Goal: Task Accomplishment & Management: Use online tool/utility

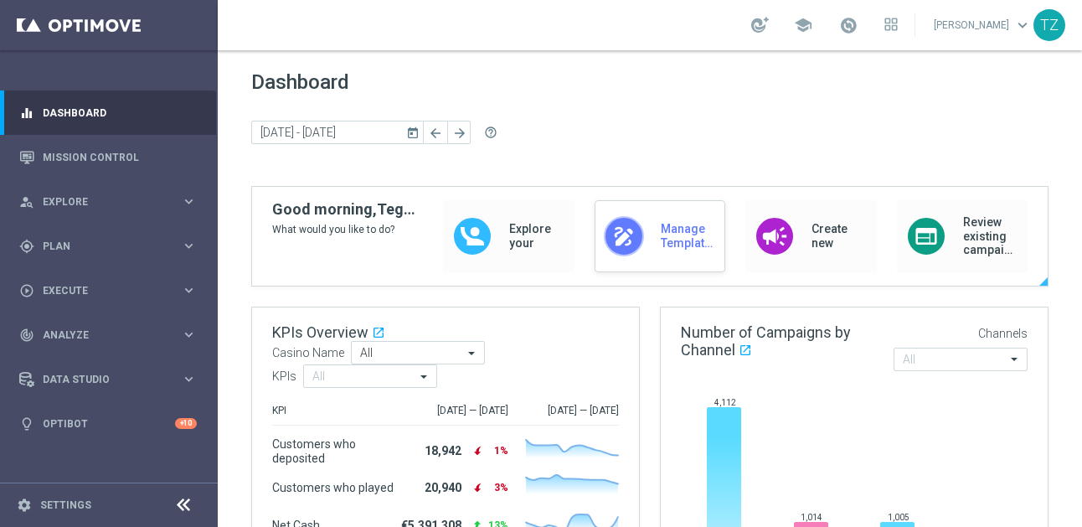
click at [636, 233] on div "draw" at bounding box center [624, 236] width 40 height 40
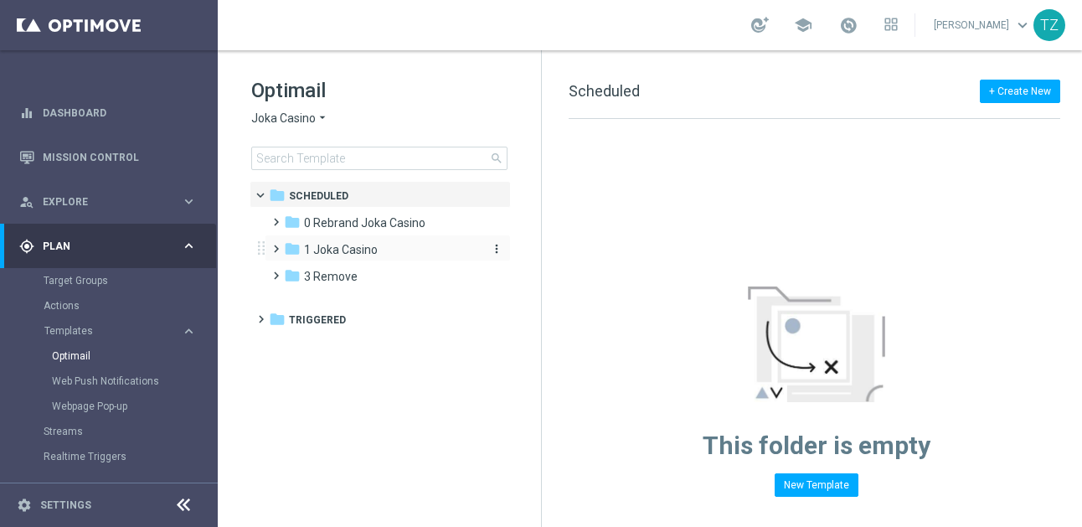
click at [334, 249] on span "1 Joka Casino" at bounding box center [341, 249] width 74 height 15
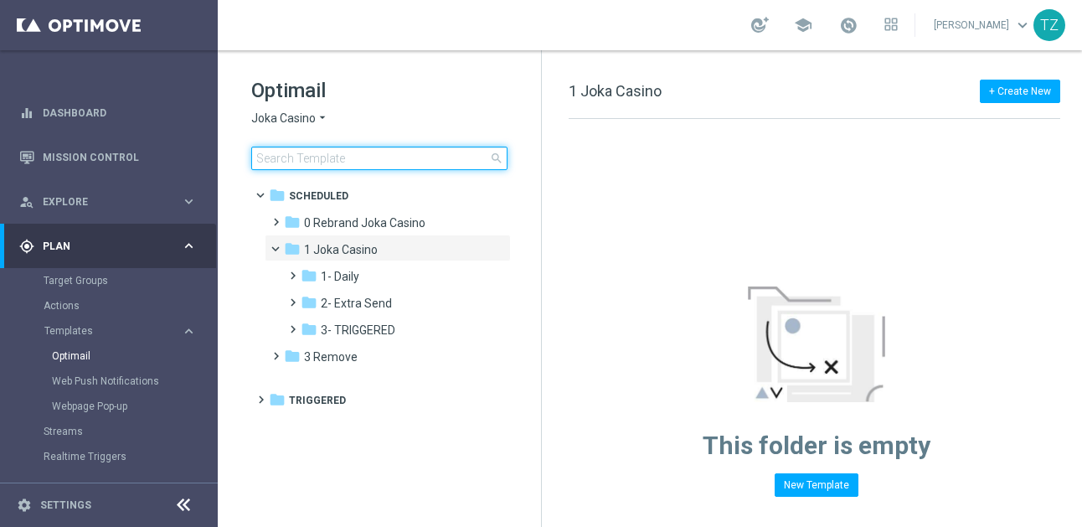
click at [358, 164] on input at bounding box center [379, 158] width 256 height 23
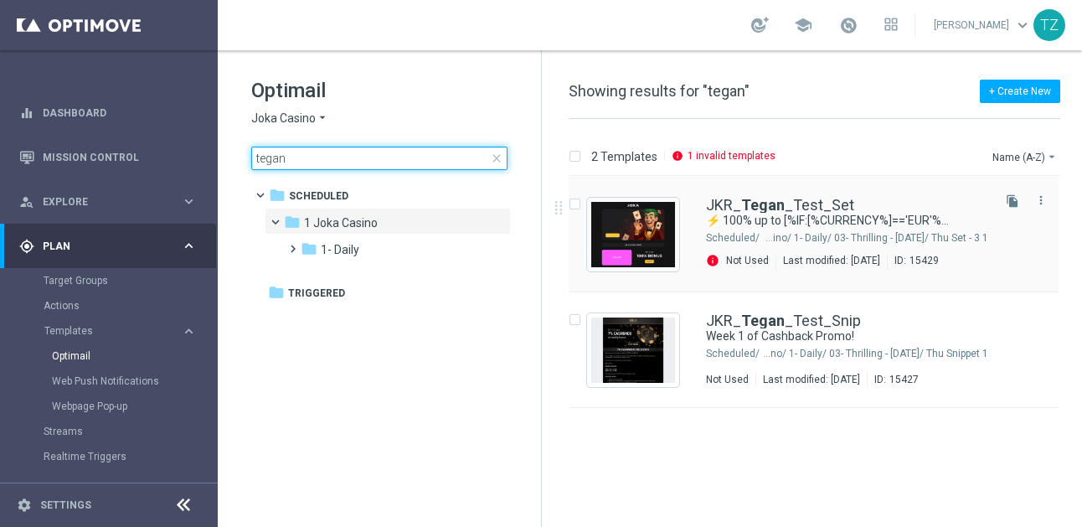
type input "tegan"
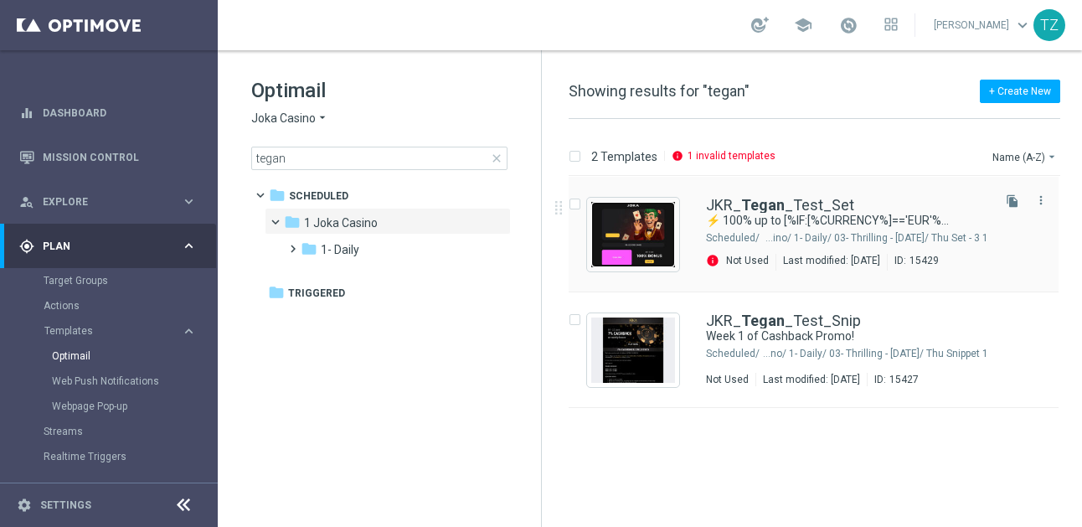
click at [643, 232] on img "Press SPACE to select this row." at bounding box center [633, 234] width 84 height 65
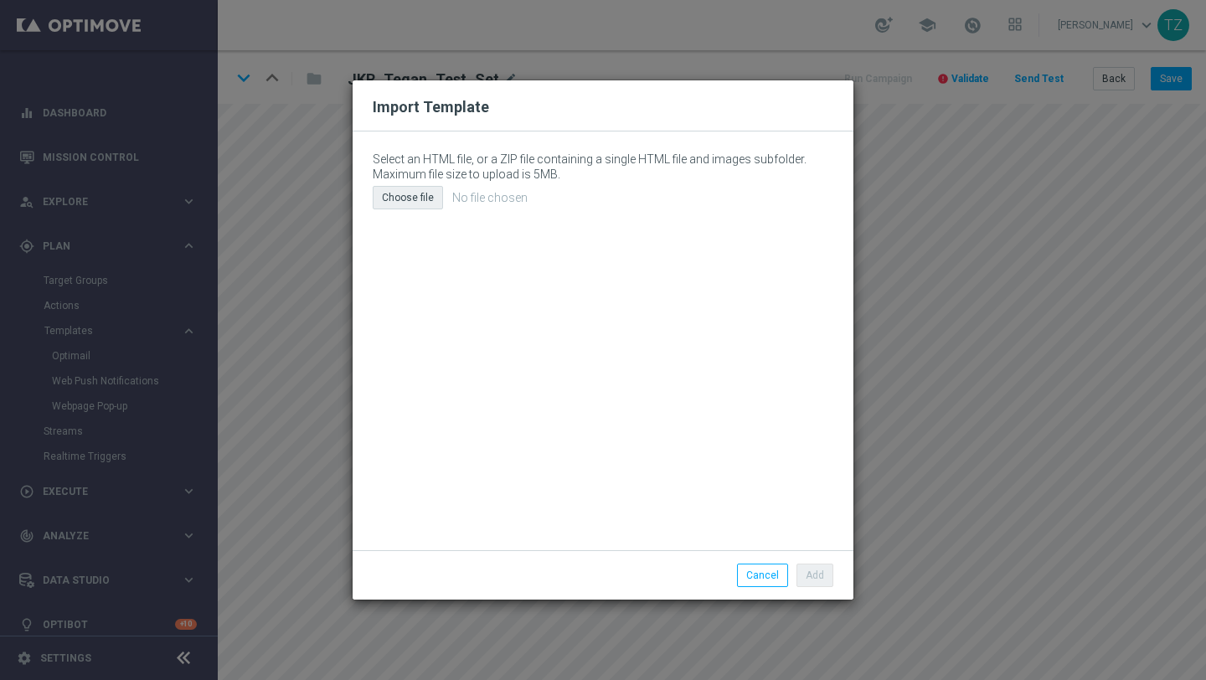
click at [428, 200] on div "Choose file" at bounding box center [408, 197] width 70 height 23
type input "C:\fakepath\email (17).html"
click at [818, 526] on button "Add" at bounding box center [815, 575] width 37 height 23
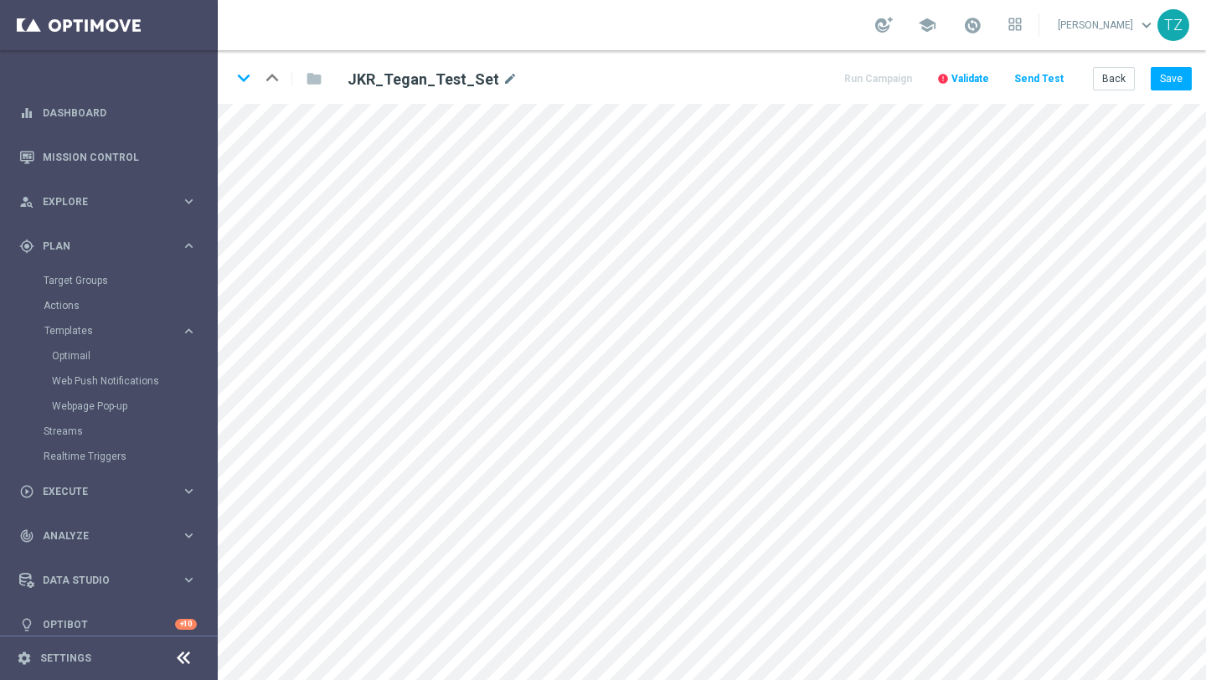
click at [1046, 83] on button "Send Test" at bounding box center [1039, 79] width 54 height 23
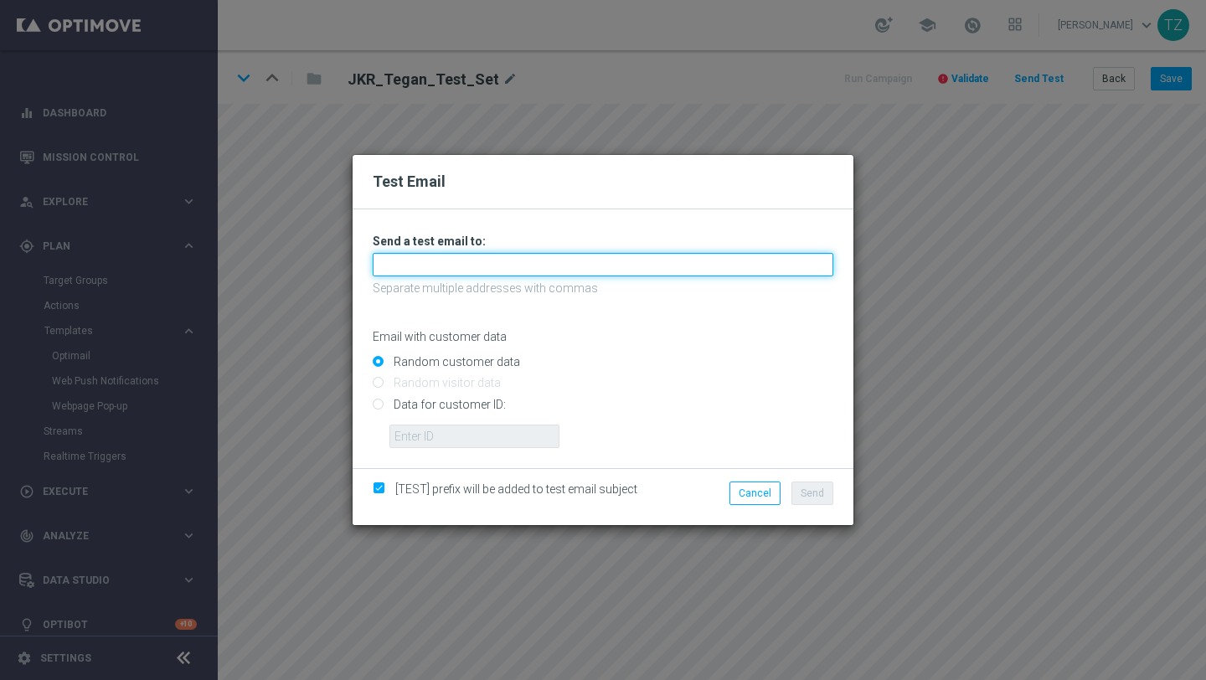
click at [445, 271] on input "text" at bounding box center [603, 264] width 461 height 23
type input "tegan@goldmedialab.com,zwarttegan@gmail.com"
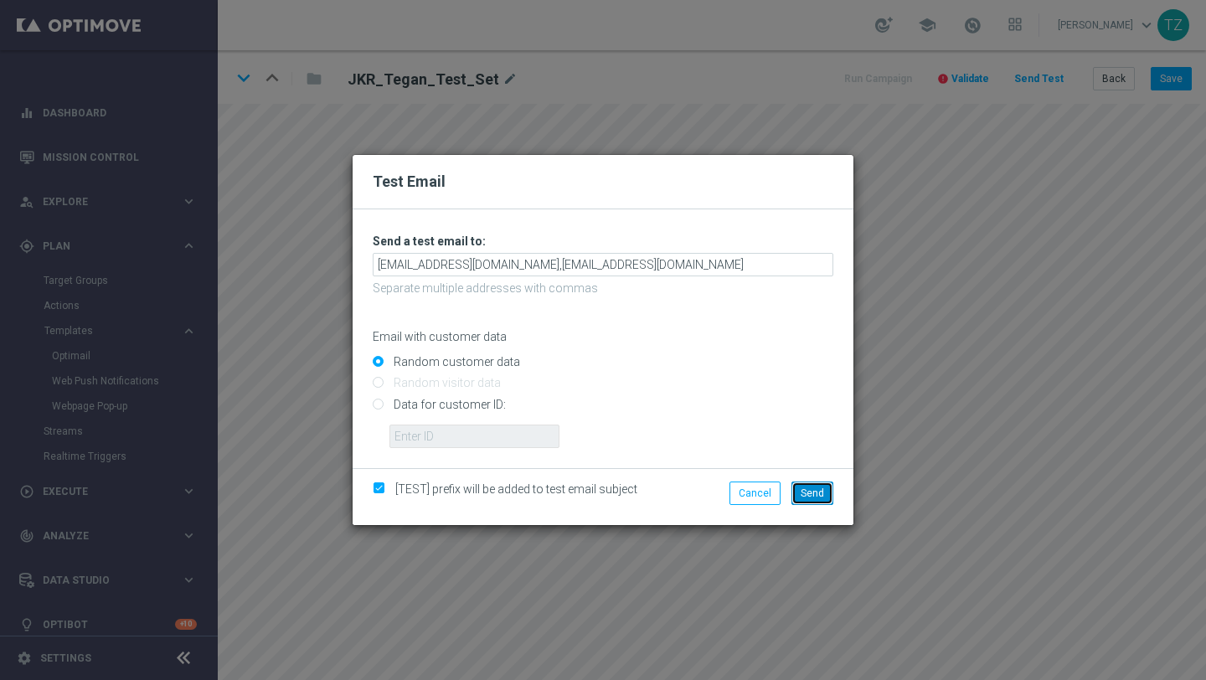
click at [817, 495] on span "Send" at bounding box center [812, 494] width 23 height 12
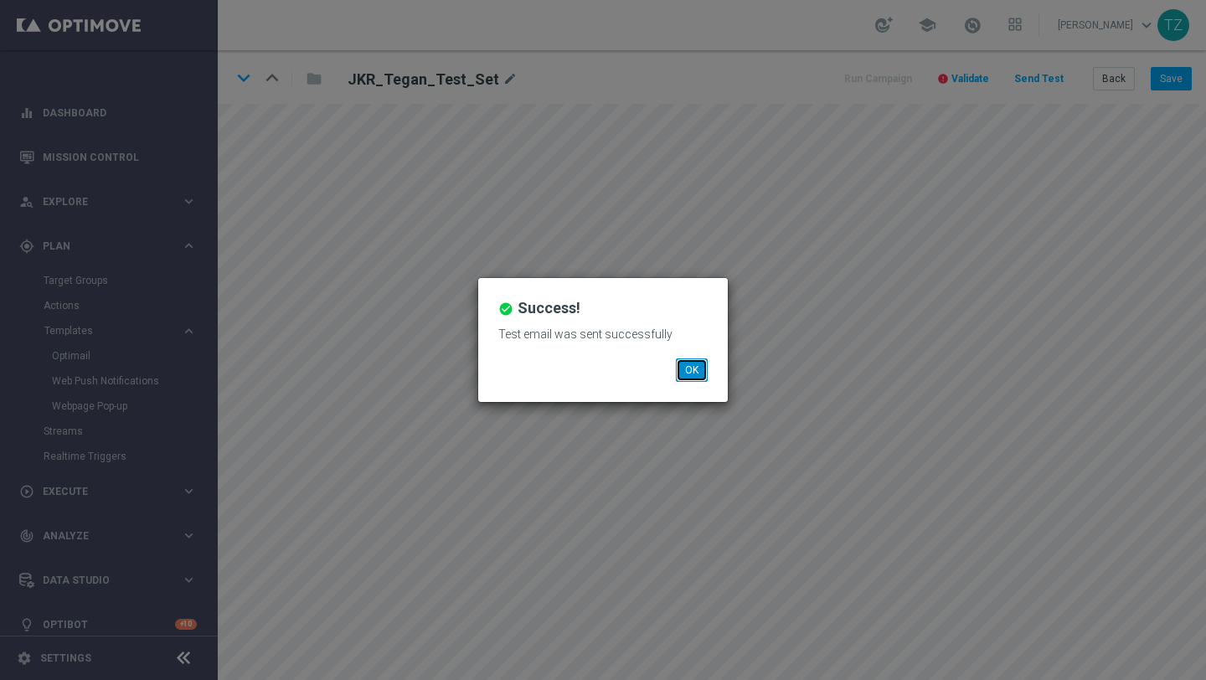
click at [698, 365] on button "OK" at bounding box center [692, 370] width 32 height 23
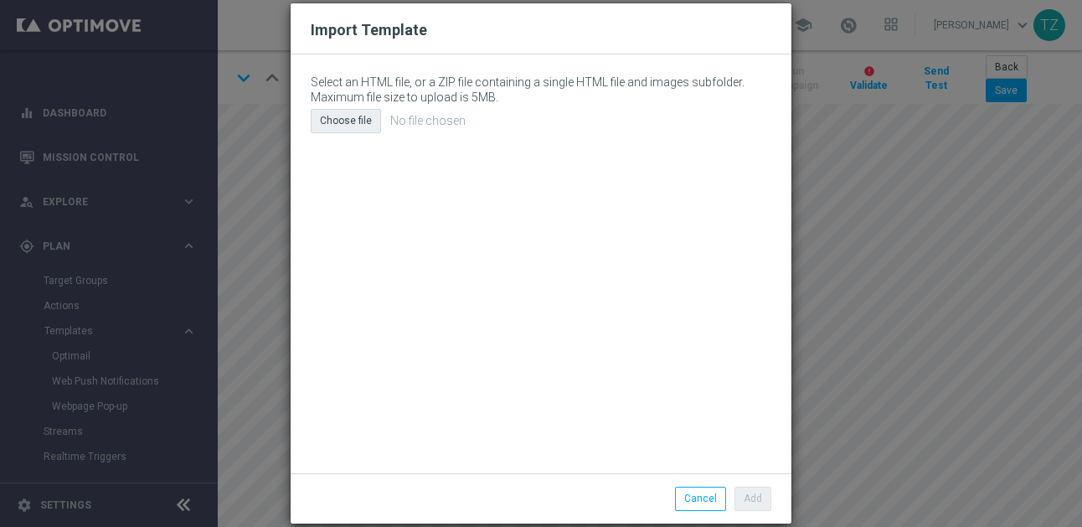
click at [335, 126] on div "Choose file" at bounding box center [346, 120] width 70 height 23
type input "C:\fakepath\email (18).html"
click at [757, 496] on button "Add" at bounding box center [753, 498] width 37 height 23
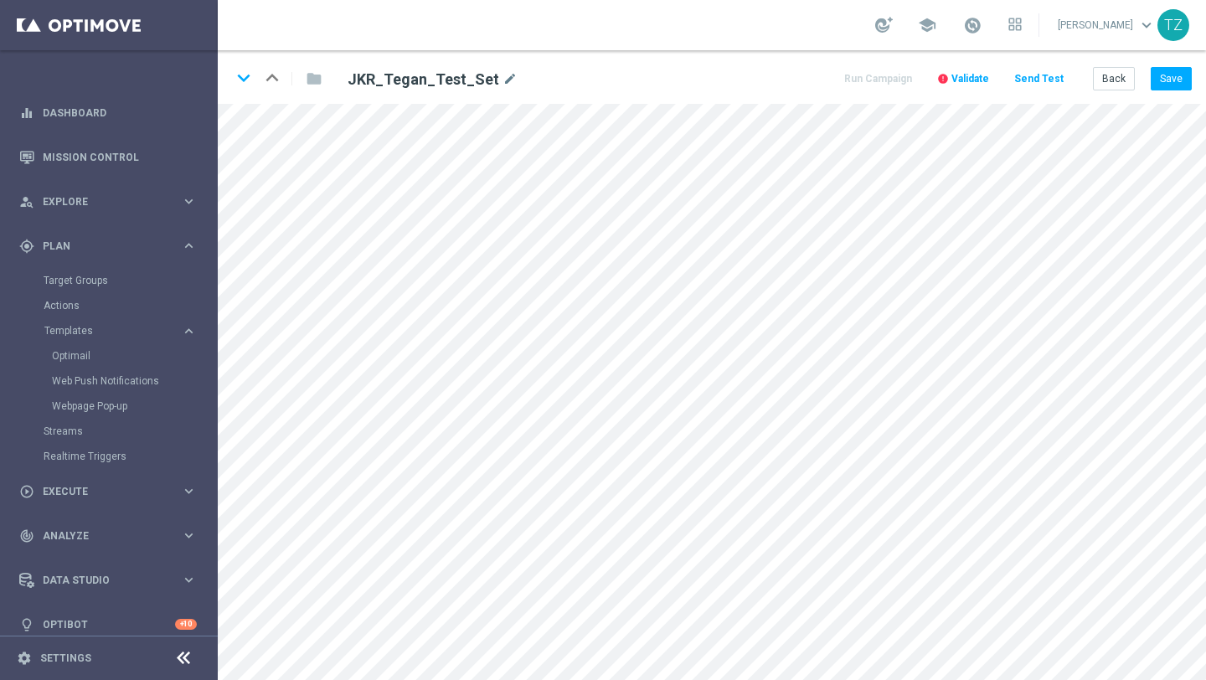
click at [1037, 79] on button "Send Test" at bounding box center [1039, 79] width 54 height 23
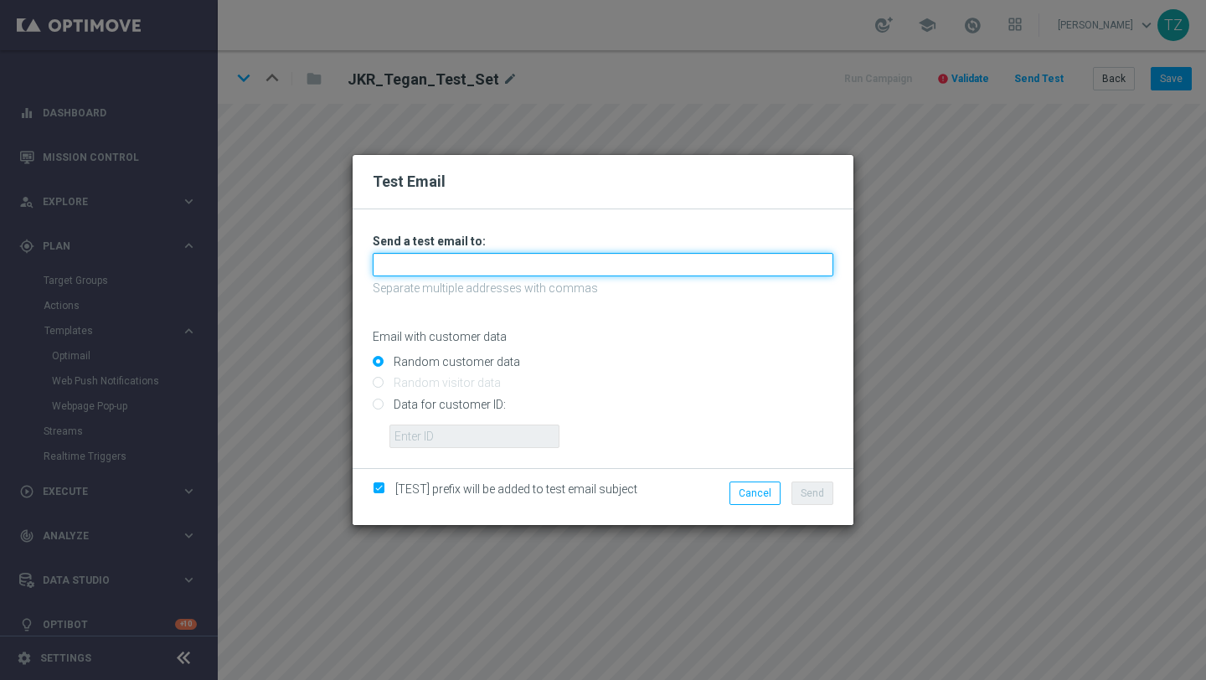
click at [426, 263] on input "text" at bounding box center [603, 264] width 461 height 23
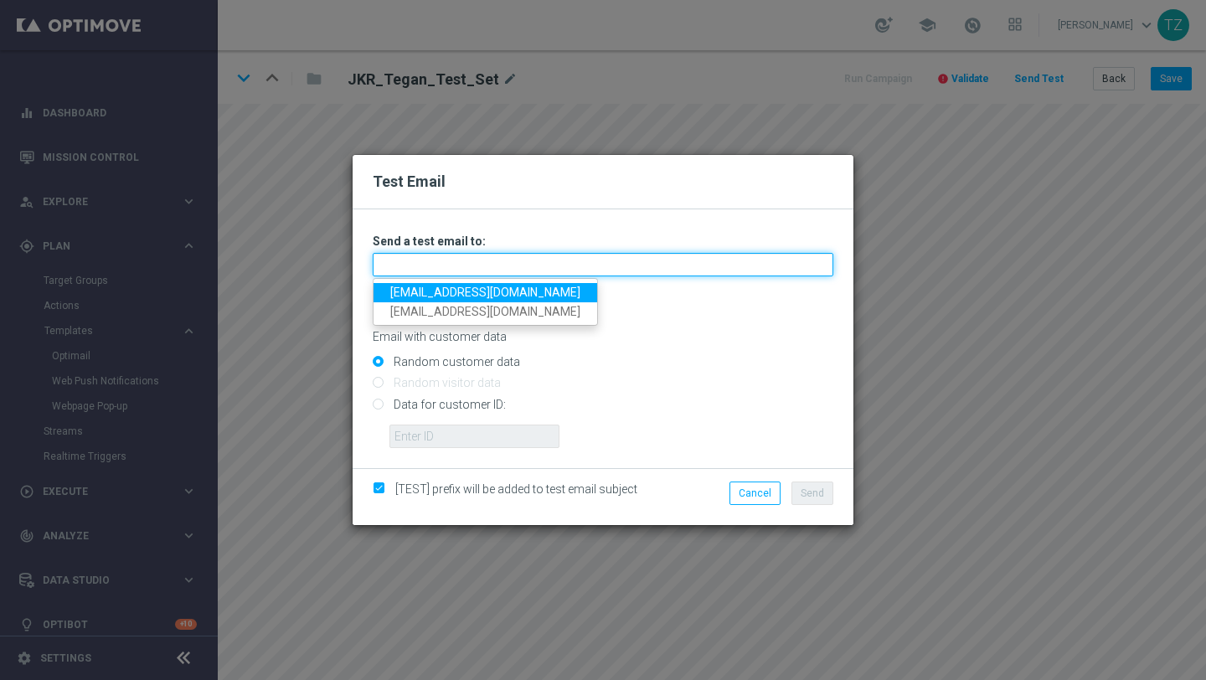
type input "tegan@goldmedialab.com,zwarttegan@gmail.com"
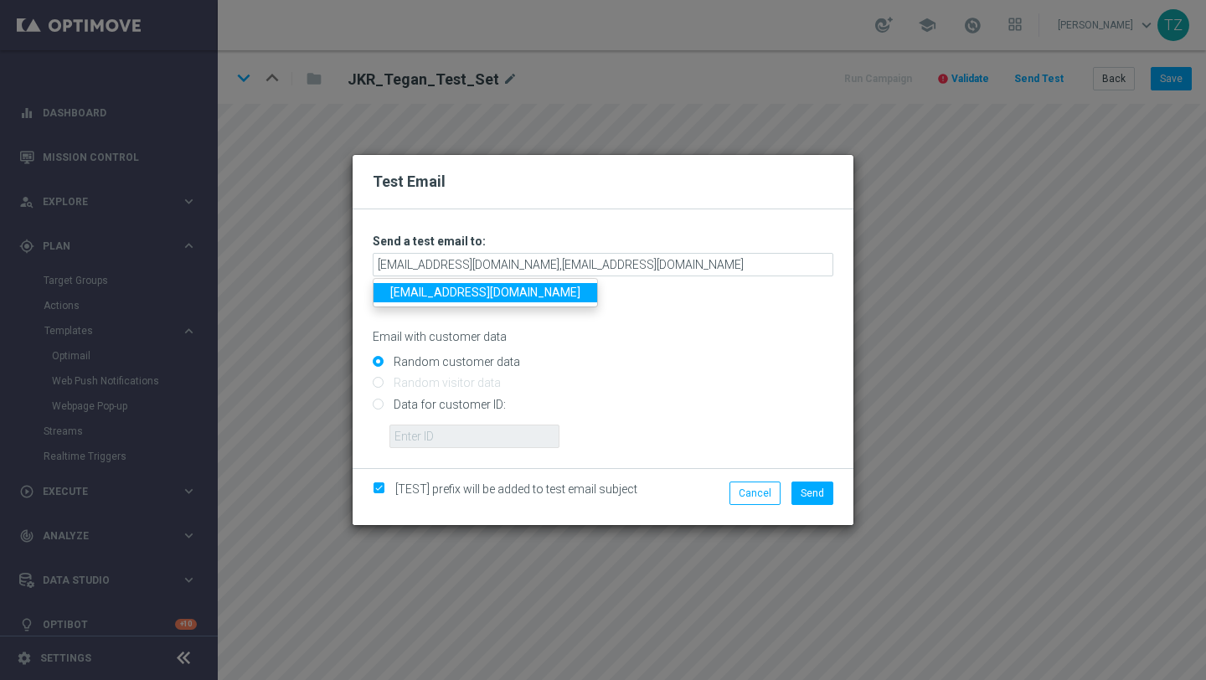
click at [682, 317] on div "Email with customer data" at bounding box center [603, 322] width 461 height 44
click at [813, 488] on span "Send" at bounding box center [812, 494] width 23 height 12
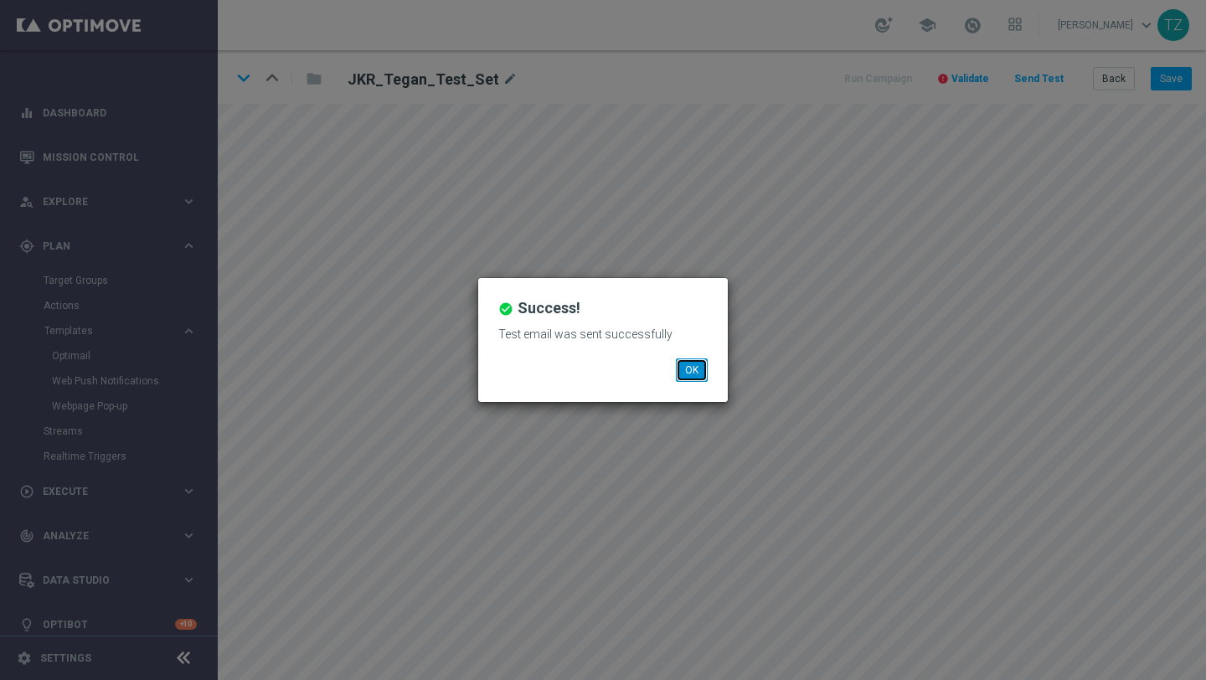
click at [688, 364] on button "OK" at bounding box center [692, 370] width 32 height 23
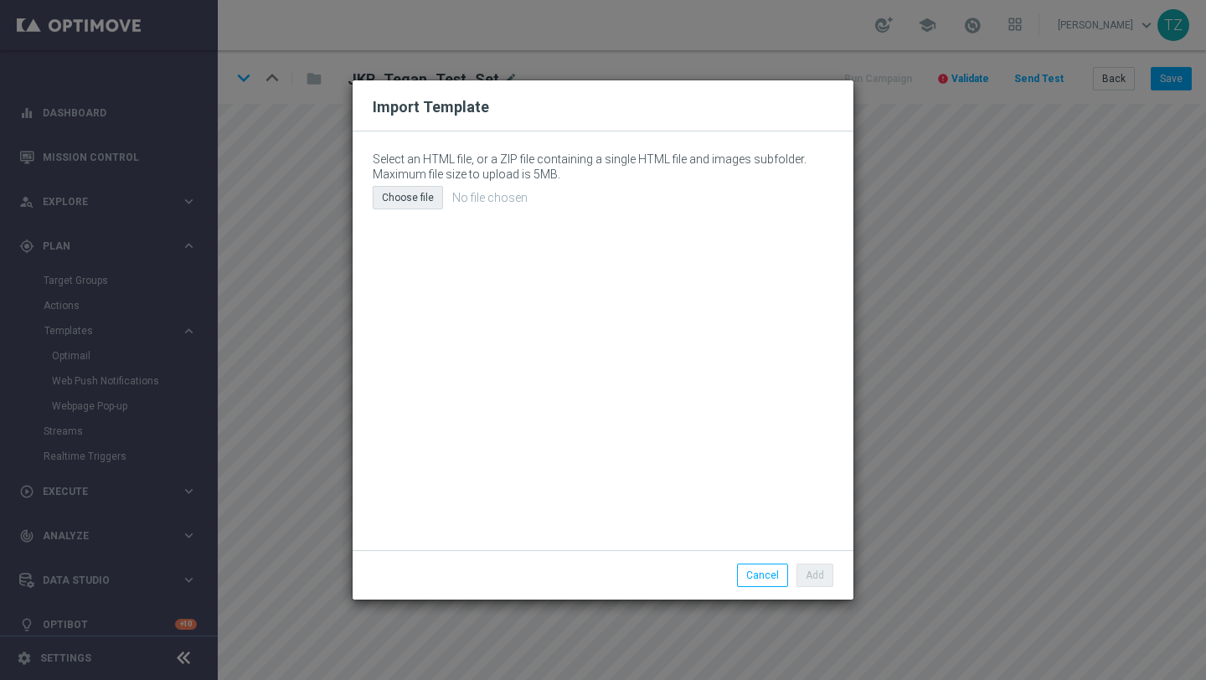
click at [416, 190] on div "Choose file" at bounding box center [408, 197] width 70 height 23
type input "C:\fakepath\email (19).html"
click at [817, 526] on button "Add" at bounding box center [815, 575] width 37 height 23
click at [416, 199] on div "Choose file" at bounding box center [408, 197] width 70 height 23
type input "C:\fakepath\email (19).html"
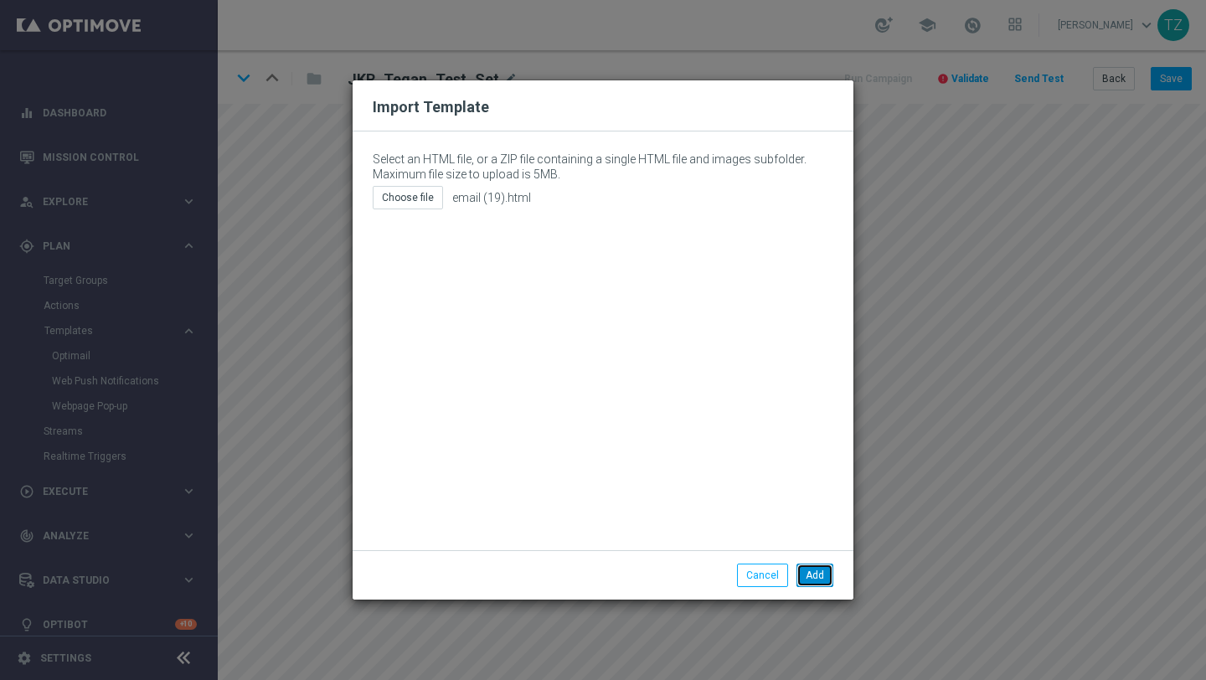
click at [813, 526] on button "Add" at bounding box center [815, 575] width 37 height 23
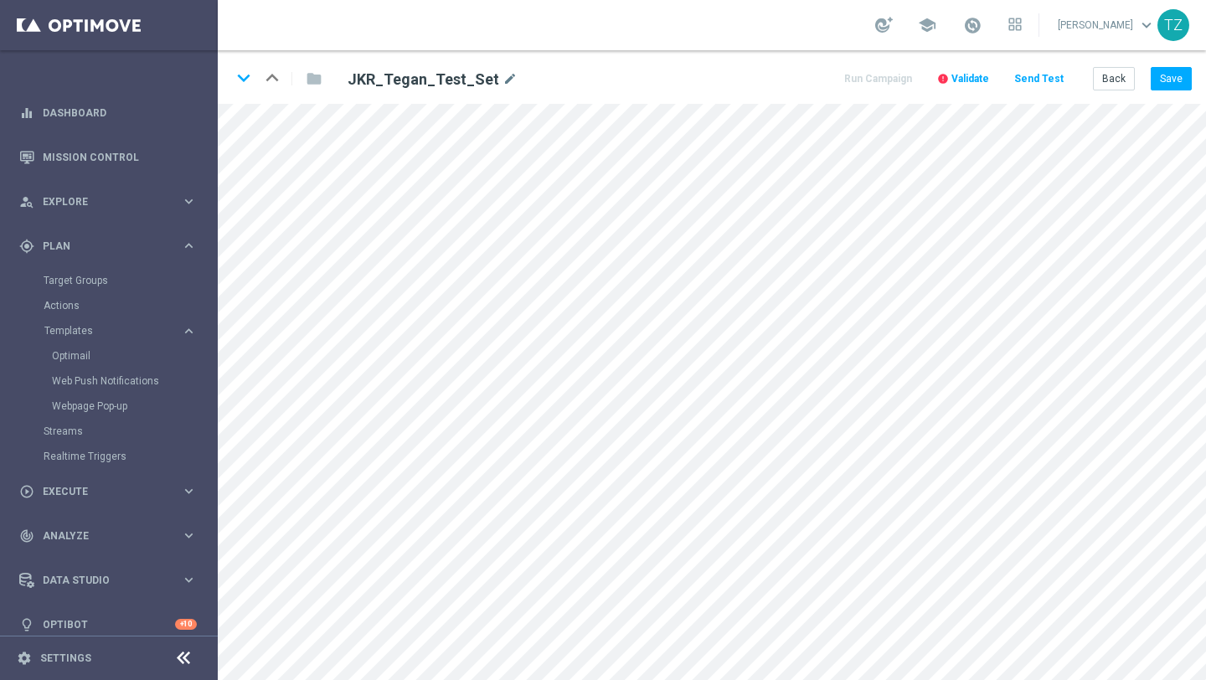
click at [1026, 79] on button "Send Test" at bounding box center [1039, 79] width 54 height 23
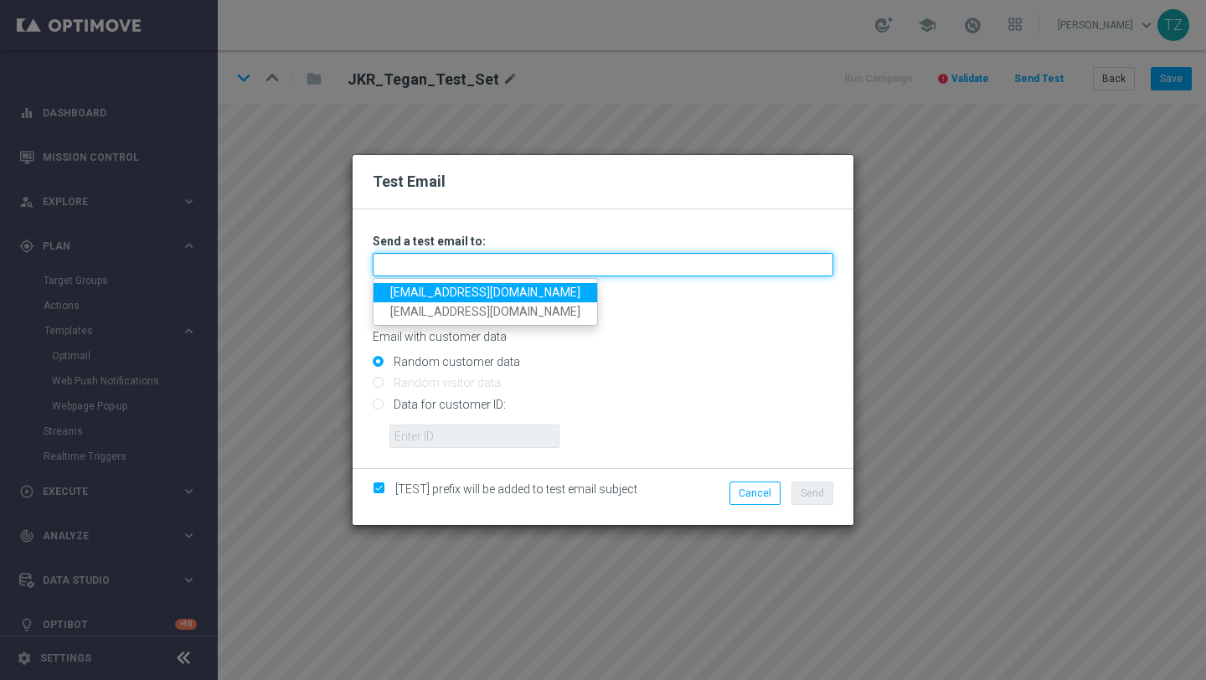
click at [518, 262] on input "text" at bounding box center [603, 264] width 461 height 23
type input "tegan@goldmedialab.com,zwarttegan@gmail.com"
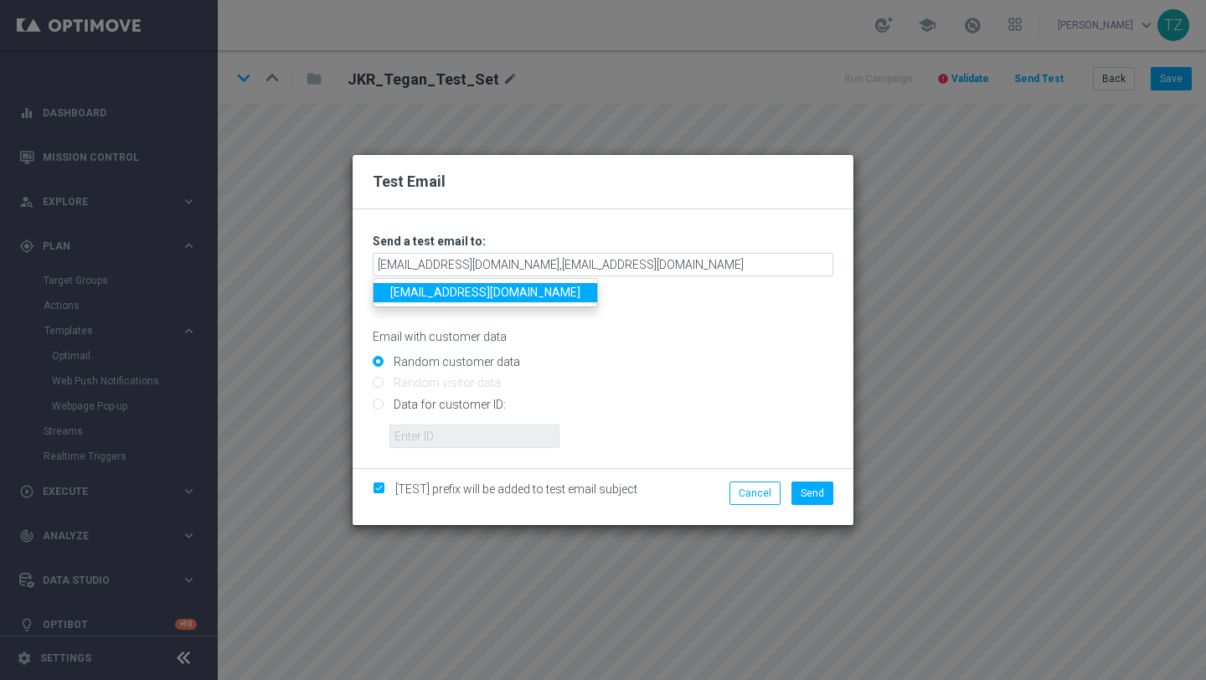
click at [674, 314] on div "Email with customer data" at bounding box center [603, 322] width 461 height 44
click at [809, 489] on span "Send" at bounding box center [812, 494] width 23 height 12
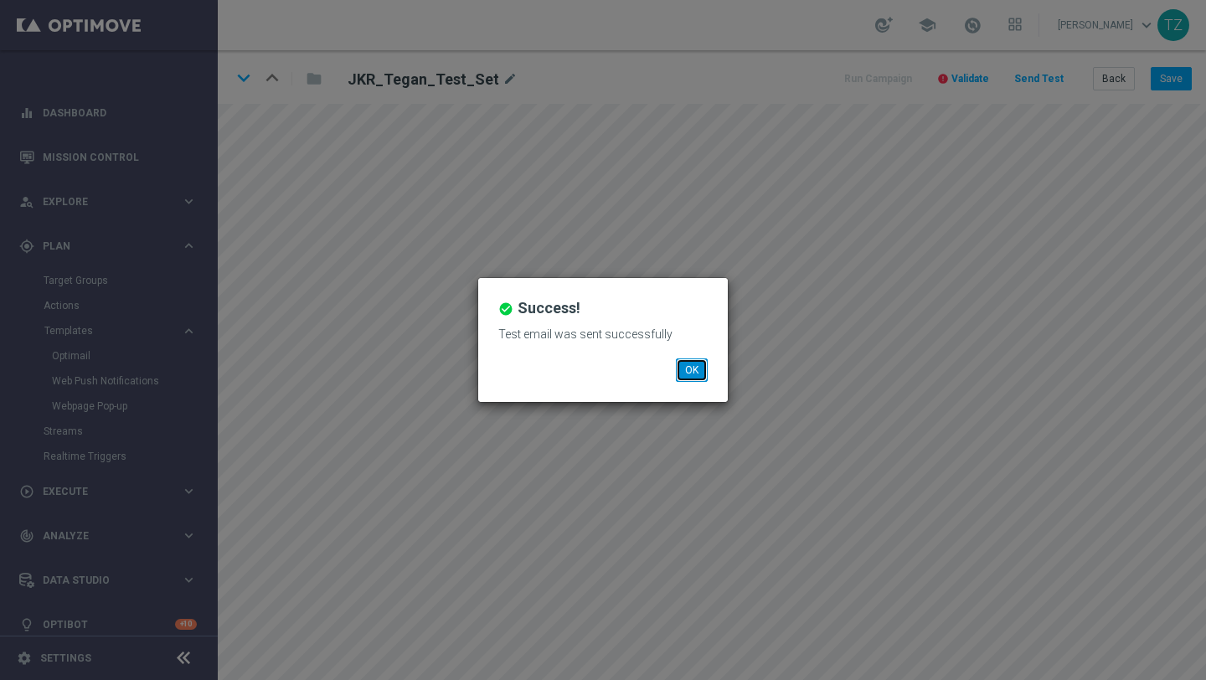
click at [688, 369] on button "OK" at bounding box center [692, 370] width 32 height 23
